Goal: Transaction & Acquisition: Obtain resource

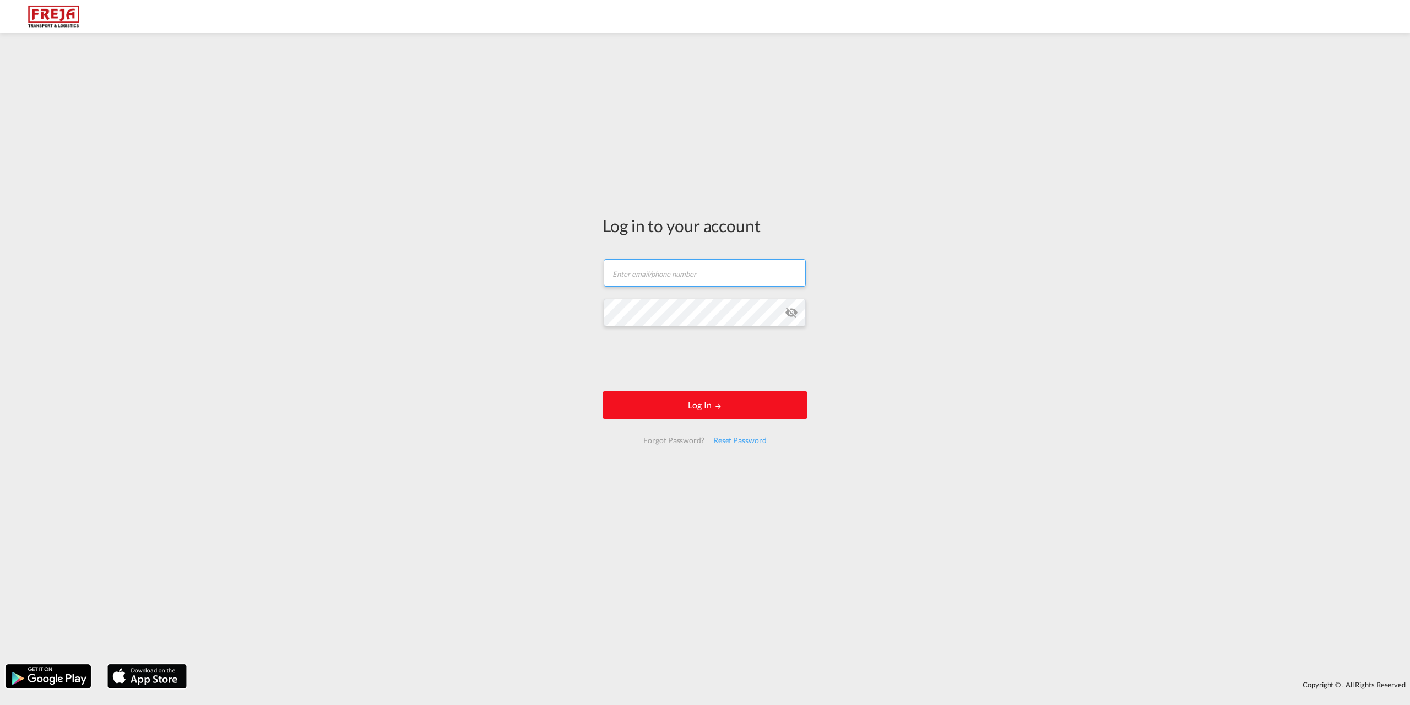
type input "[EMAIL_ADDRESS][DOMAIN_NAME]"
click at [722, 408] on md-icon "LOGIN" at bounding box center [719, 406] width 8 height 8
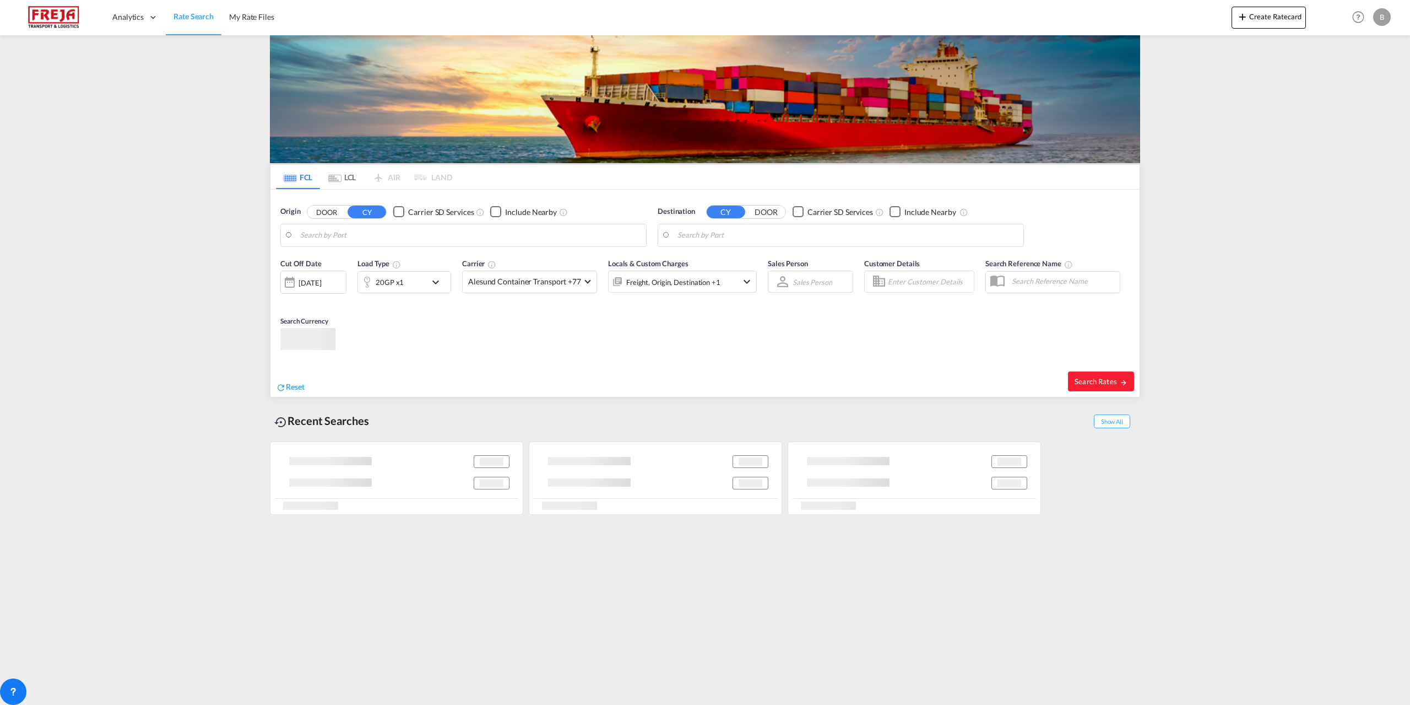
type input "Yantian Pt, CNYTN"
type input "[GEOGRAPHIC_DATA] ([GEOGRAPHIC_DATA]), DKCPH"
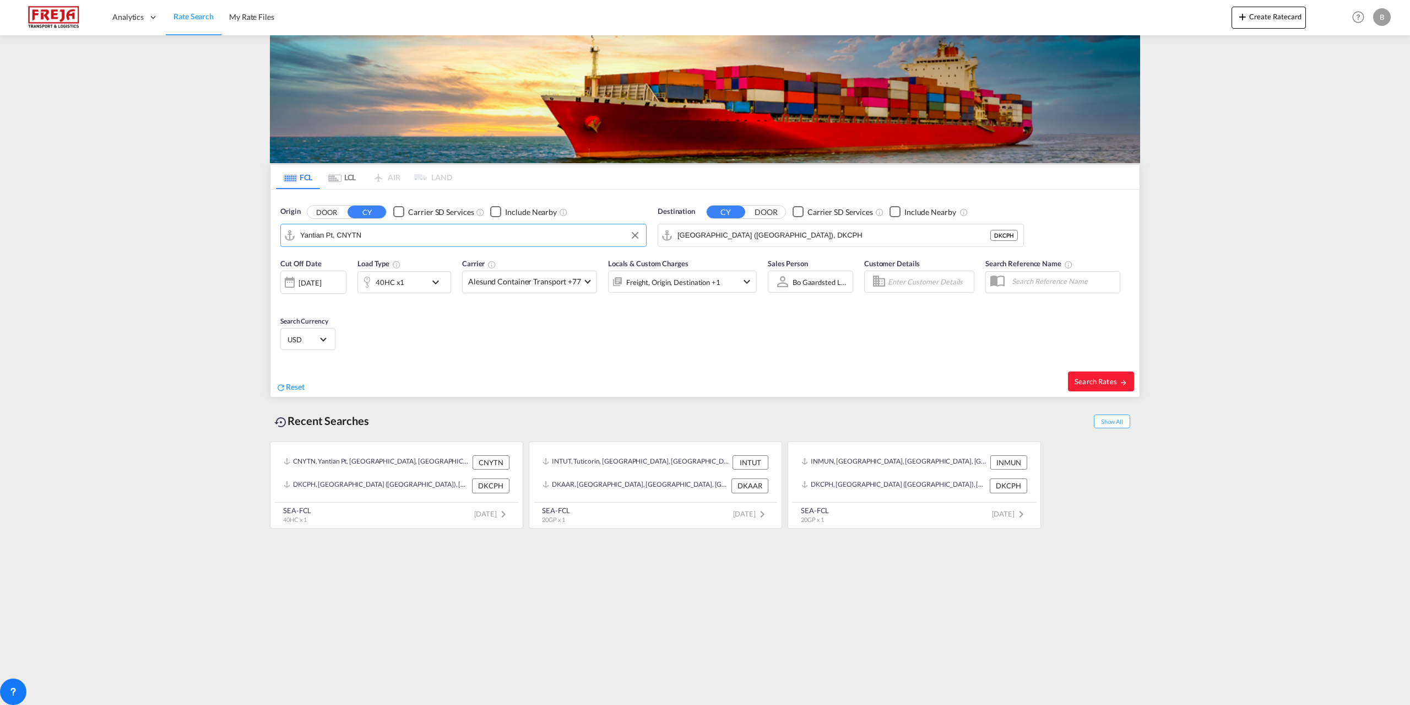
click at [586, 234] on input "Yantian Pt, CNYTN" at bounding box center [470, 235] width 340 height 17
click at [1082, 383] on span "Search Rates" at bounding box center [1101, 381] width 53 height 9
type input "CNYTN to DKCPH / [DATE]"
